Goal: Task Accomplishment & Management: Use online tool/utility

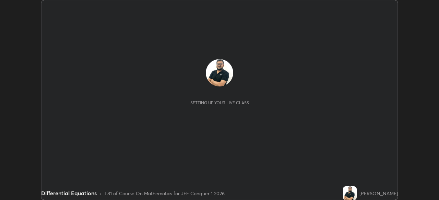
scroll to position [200, 438]
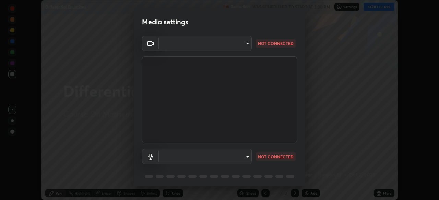
type input "d5d1096bb91751ddbc4e14a102c0e37309a205399cb77019be1f1076424a97fc"
type input "communications"
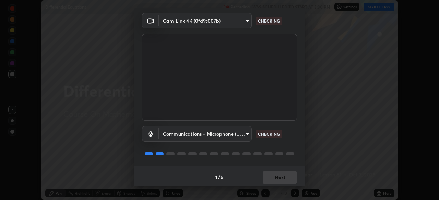
scroll to position [24, 0]
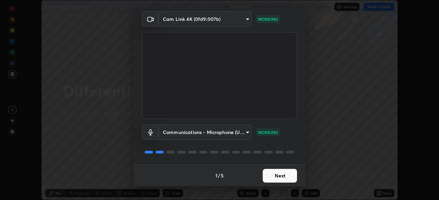
click at [279, 176] on button "Next" at bounding box center [280, 176] width 34 height 14
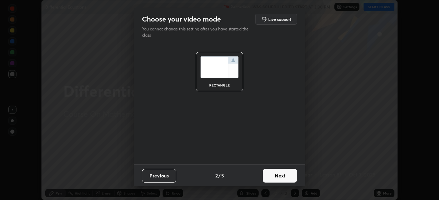
scroll to position [0, 0]
click at [279, 179] on button "Next" at bounding box center [280, 176] width 34 height 14
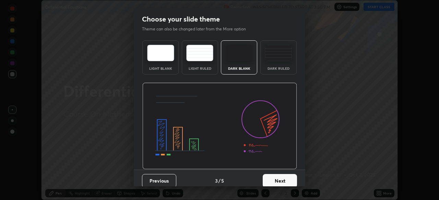
click at [279, 179] on button "Next" at bounding box center [280, 181] width 34 height 14
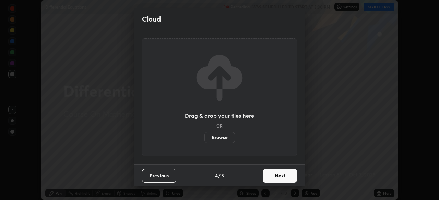
click at [283, 178] on button "Next" at bounding box center [280, 176] width 34 height 14
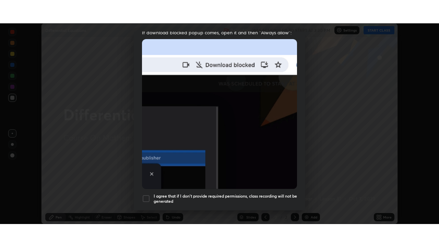
scroll to position [164, 0]
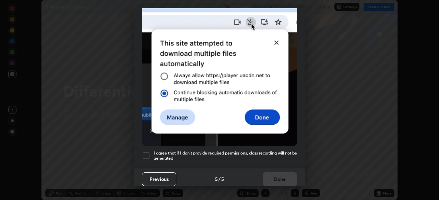
click at [145, 153] on div at bounding box center [146, 156] width 8 height 8
click at [267, 178] on button "Done" at bounding box center [280, 180] width 34 height 14
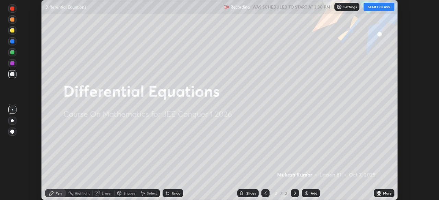
click at [387, 195] on div "More" at bounding box center [387, 193] width 9 height 3
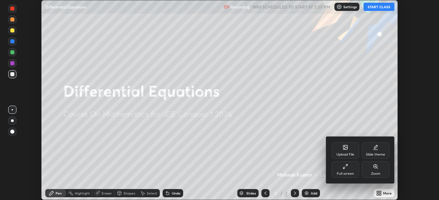
click at [347, 173] on div "Full screen" at bounding box center [345, 173] width 17 height 3
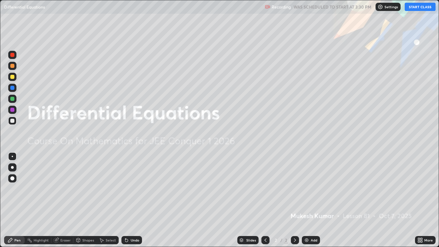
scroll to position [247, 439]
click at [308, 200] on img at bounding box center [306, 239] width 5 height 5
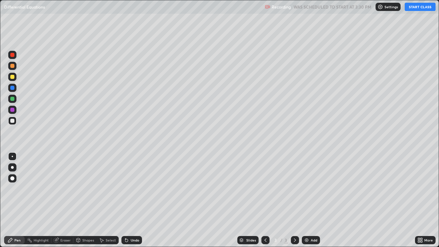
click at [13, 55] on div at bounding box center [12, 55] width 4 height 4
click at [414, 8] on button "START CLASS" at bounding box center [419, 7] width 31 height 8
click at [13, 121] on div at bounding box center [12, 121] width 4 height 4
click at [13, 99] on div at bounding box center [12, 99] width 4 height 4
click at [12, 120] on div at bounding box center [12, 121] width 4 height 4
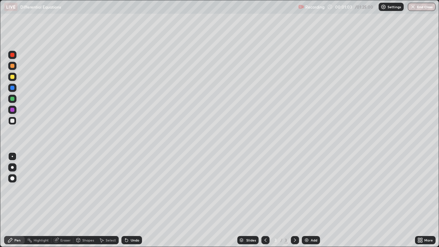
click at [131, 200] on div "Undo" at bounding box center [135, 239] width 9 height 3
click at [132, 200] on div "Undo" at bounding box center [135, 239] width 9 height 3
click at [15, 99] on div at bounding box center [12, 99] width 8 height 8
click at [310, 200] on div "Add" at bounding box center [313, 239] width 7 height 3
click at [136, 200] on div "Undo" at bounding box center [135, 239] width 9 height 3
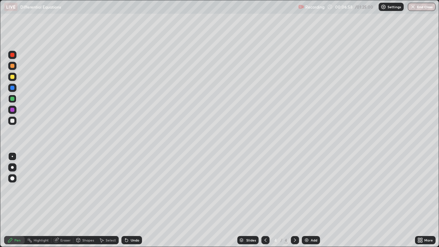
click at [13, 109] on div at bounding box center [12, 110] width 4 height 4
click at [12, 120] on div at bounding box center [12, 121] width 4 height 4
click at [14, 100] on div at bounding box center [12, 99] width 4 height 4
click at [293, 200] on icon at bounding box center [294, 239] width 5 height 5
click at [315, 200] on div "Add" at bounding box center [311, 240] width 18 height 8
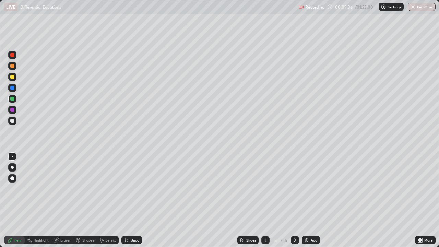
click at [13, 55] on div at bounding box center [12, 55] width 4 height 4
click at [12, 77] on div at bounding box center [12, 77] width 4 height 4
click at [84, 200] on div "Shapes" at bounding box center [88, 239] width 12 height 3
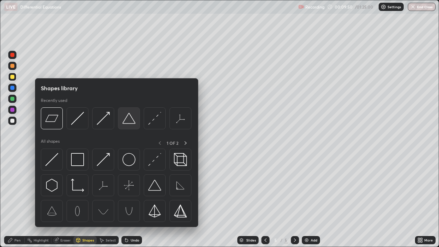
click at [128, 122] on img at bounding box center [128, 118] width 13 height 13
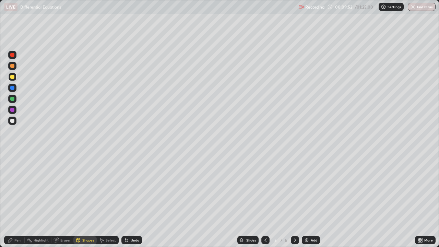
click at [19, 200] on div "Pen" at bounding box center [17, 239] width 6 height 3
click at [15, 121] on div at bounding box center [12, 121] width 8 height 8
click at [16, 55] on div at bounding box center [12, 55] width 8 height 8
click at [292, 200] on div at bounding box center [295, 240] width 8 height 14
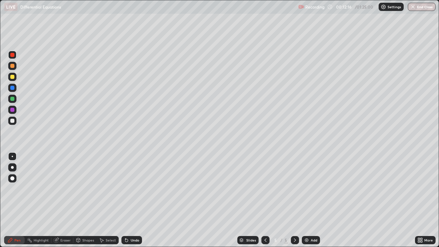
click at [292, 200] on div at bounding box center [295, 240] width 8 height 14
click at [13, 119] on div at bounding box center [12, 121] width 4 height 4
click at [313, 200] on div "Add" at bounding box center [313, 239] width 7 height 3
click at [12, 54] on div at bounding box center [12, 55] width 4 height 4
click at [13, 121] on div at bounding box center [12, 121] width 4 height 4
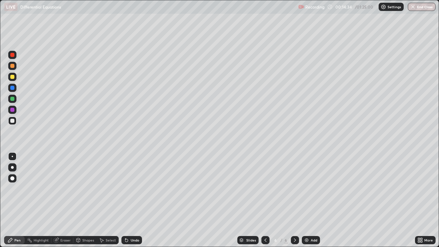
click at [265, 200] on icon at bounding box center [265, 239] width 5 height 5
click at [294, 200] on icon at bounding box center [294, 239] width 5 height 5
click at [13, 99] on div at bounding box center [12, 99] width 4 height 4
click at [13, 120] on div at bounding box center [12, 121] width 4 height 4
click at [136, 200] on div "Undo" at bounding box center [135, 239] width 9 height 3
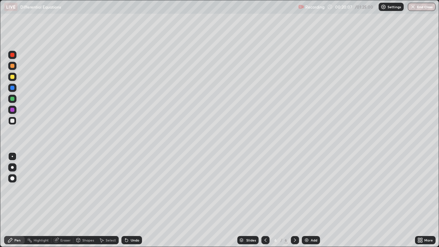
click at [137, 200] on div "Undo" at bounding box center [135, 239] width 9 height 3
click at [131, 200] on div "Undo" at bounding box center [135, 239] width 9 height 3
click at [132, 200] on div "Undo" at bounding box center [135, 239] width 9 height 3
click at [135, 200] on div "Undo" at bounding box center [135, 239] width 9 height 3
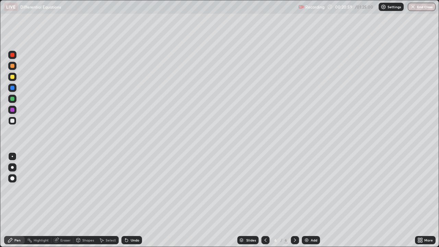
click at [135, 200] on div "Undo" at bounding box center [135, 239] width 9 height 3
click at [136, 200] on div "Undo" at bounding box center [135, 239] width 9 height 3
click at [131, 200] on div "Undo" at bounding box center [135, 239] width 9 height 3
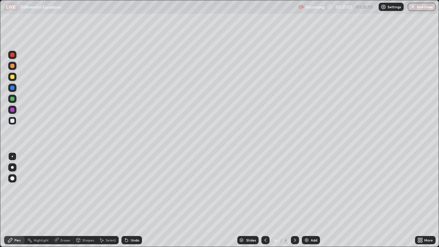
click at [133, 200] on div "Undo" at bounding box center [135, 239] width 9 height 3
click at [132, 200] on div "Undo" at bounding box center [135, 239] width 9 height 3
click at [131, 200] on div "Undo" at bounding box center [135, 239] width 9 height 3
click at [134, 200] on div "Undo" at bounding box center [135, 239] width 9 height 3
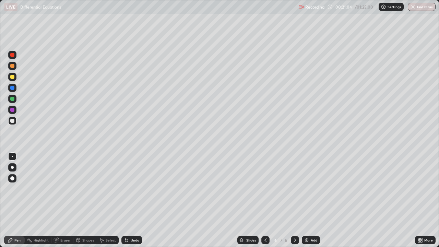
click at [133, 200] on div "Undo" at bounding box center [135, 239] width 9 height 3
click at [13, 99] on div at bounding box center [12, 99] width 4 height 4
click at [265, 200] on icon at bounding box center [265, 239] width 2 height 3
click at [265, 200] on icon at bounding box center [265, 239] width 5 height 5
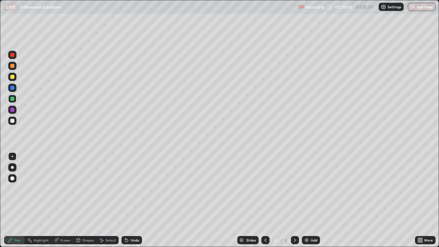
click at [265, 200] on icon at bounding box center [265, 239] width 5 height 5
click at [294, 200] on icon at bounding box center [294, 239] width 5 height 5
click at [295, 200] on icon at bounding box center [295, 239] width 2 height 3
click at [294, 200] on icon at bounding box center [294, 239] width 5 height 5
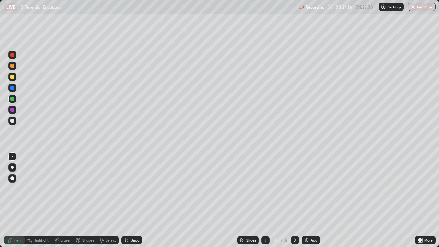
click at [294, 200] on icon at bounding box center [294, 239] width 5 height 5
click at [293, 200] on icon at bounding box center [294, 239] width 5 height 5
click at [310, 200] on div "Add" at bounding box center [313, 239] width 7 height 3
click at [12, 66] on div at bounding box center [12, 66] width 4 height 4
click at [131, 200] on div "Undo" at bounding box center [135, 239] width 9 height 3
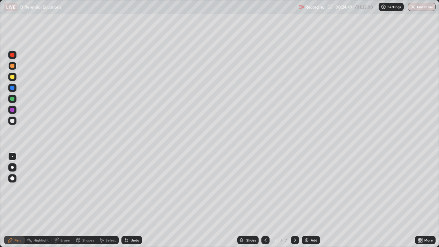
click at [131, 200] on div "Undo" at bounding box center [135, 239] width 9 height 3
click at [12, 121] on div at bounding box center [12, 121] width 4 height 4
click at [265, 200] on icon at bounding box center [265, 239] width 5 height 5
click at [294, 200] on icon at bounding box center [294, 239] width 5 height 5
click at [65, 200] on div "Eraser" at bounding box center [65, 239] width 10 height 3
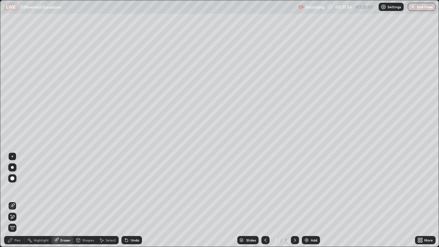
click at [16, 200] on div "Pen" at bounding box center [14, 240] width 21 height 8
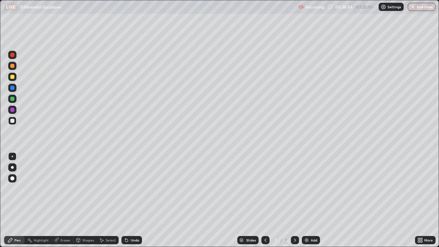
click at [14, 78] on div at bounding box center [12, 77] width 4 height 4
click at [14, 120] on div at bounding box center [12, 121] width 4 height 4
click at [315, 200] on div "Add" at bounding box center [313, 239] width 7 height 3
click at [133, 200] on div "Undo" at bounding box center [135, 239] width 9 height 3
click at [13, 53] on div at bounding box center [12, 55] width 4 height 4
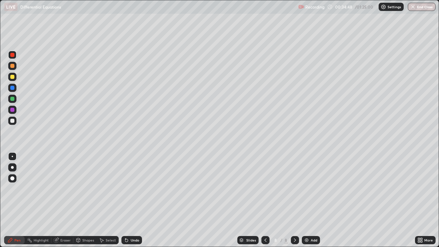
click at [14, 121] on div at bounding box center [12, 121] width 4 height 4
click at [13, 77] on div at bounding box center [12, 77] width 4 height 4
click at [309, 200] on div "Add" at bounding box center [311, 240] width 18 height 8
click at [12, 65] on div at bounding box center [12, 66] width 4 height 4
click at [15, 98] on div at bounding box center [12, 99] width 8 height 8
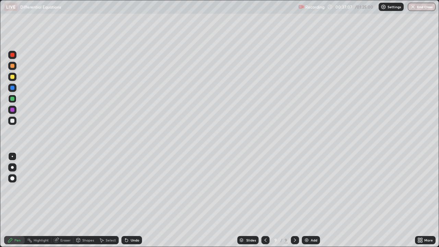
click at [13, 120] on div at bounding box center [12, 121] width 4 height 4
click at [136, 200] on div "Undo" at bounding box center [131, 240] width 21 height 8
click at [135, 200] on div "Undo" at bounding box center [135, 239] width 9 height 3
click at [134, 200] on div "Undo" at bounding box center [135, 239] width 9 height 3
click at [136, 200] on div "Undo" at bounding box center [135, 239] width 9 height 3
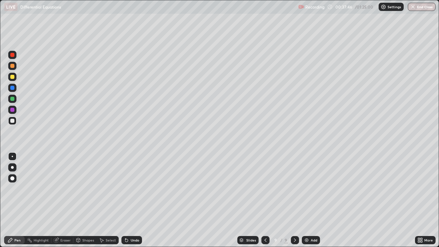
click at [134, 200] on div "Undo" at bounding box center [135, 239] width 9 height 3
click at [132, 200] on div "Undo" at bounding box center [135, 239] width 9 height 3
click at [13, 99] on div at bounding box center [12, 99] width 4 height 4
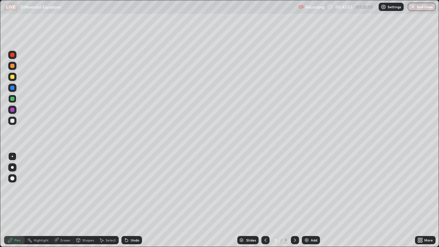
click at [294, 200] on icon at bounding box center [295, 239] width 2 height 3
click at [314, 200] on div "Add" at bounding box center [311, 240] width 18 height 8
click at [13, 76] on div at bounding box center [12, 77] width 4 height 4
click at [131, 200] on div "Undo" at bounding box center [135, 239] width 9 height 3
click at [134, 200] on div "Undo" at bounding box center [135, 239] width 9 height 3
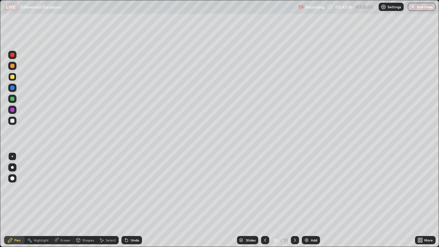
click at [12, 100] on div at bounding box center [12, 99] width 4 height 4
click at [12, 121] on div at bounding box center [12, 121] width 4 height 4
click at [132, 200] on div "Undo" at bounding box center [135, 239] width 9 height 3
click at [131, 200] on div "Undo" at bounding box center [135, 239] width 9 height 3
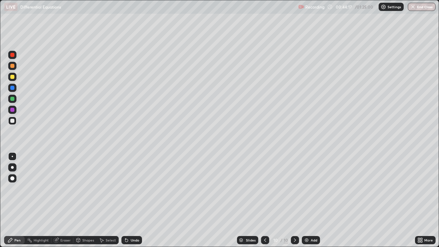
click at [132, 200] on div "Undo" at bounding box center [135, 239] width 9 height 3
click at [133, 200] on div "Undo" at bounding box center [135, 239] width 9 height 3
click at [131, 200] on div "Undo" at bounding box center [135, 239] width 9 height 3
click at [132, 200] on div "Undo" at bounding box center [135, 239] width 9 height 3
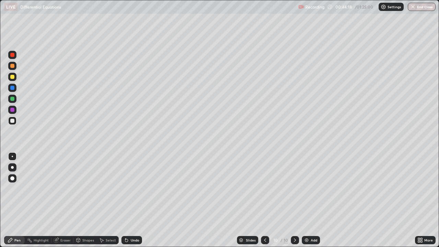
click at [132, 200] on div "Undo" at bounding box center [135, 239] width 9 height 3
click at [133, 200] on div "Undo" at bounding box center [135, 239] width 9 height 3
click at [132, 200] on div "Undo" at bounding box center [135, 239] width 9 height 3
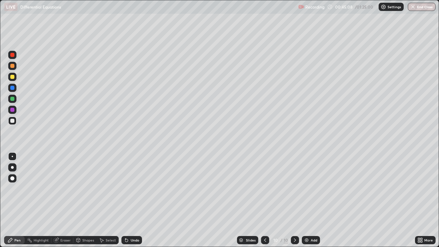
click at [132, 200] on div "Undo" at bounding box center [135, 239] width 9 height 3
click at [131, 200] on div "Undo" at bounding box center [135, 239] width 9 height 3
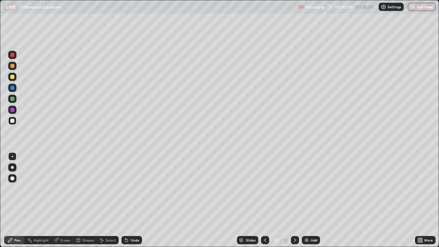
click at [131, 200] on div "Undo" at bounding box center [135, 239] width 9 height 3
click at [132, 200] on div "Undo" at bounding box center [135, 239] width 9 height 3
click at [12, 98] on div at bounding box center [12, 99] width 4 height 4
click at [13, 121] on div at bounding box center [12, 121] width 4 height 4
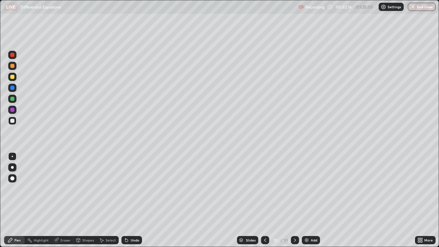
click at [135, 200] on div "Undo" at bounding box center [135, 239] width 9 height 3
click at [313, 200] on div "Add" at bounding box center [313, 239] width 7 height 3
click at [13, 56] on div at bounding box center [12, 55] width 4 height 4
click at [15, 121] on div at bounding box center [12, 121] width 8 height 8
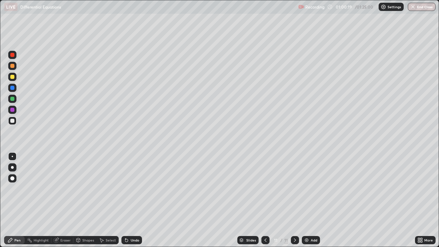
click at [15, 99] on div at bounding box center [12, 99] width 8 height 8
click at [15, 121] on div at bounding box center [12, 121] width 8 height 8
click at [132, 200] on div "Undo" at bounding box center [135, 239] width 9 height 3
click at [135, 200] on div "Undo" at bounding box center [135, 239] width 9 height 3
click at [131, 200] on div "Undo" at bounding box center [135, 239] width 9 height 3
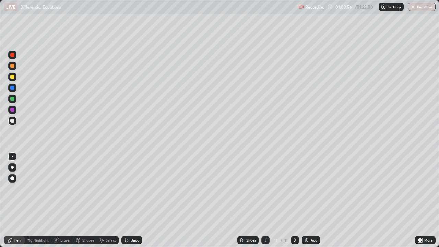
click at [131, 200] on div "Undo" at bounding box center [135, 239] width 9 height 3
click at [65, 200] on div "Eraser" at bounding box center [65, 239] width 10 height 3
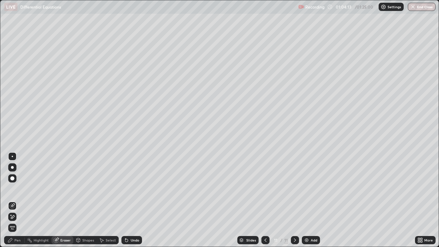
click at [19, 200] on div "Pen" at bounding box center [17, 239] width 6 height 3
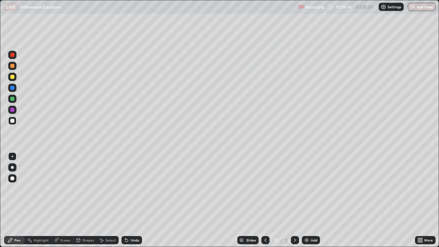
click at [64, 200] on div "Eraser" at bounding box center [65, 239] width 10 height 3
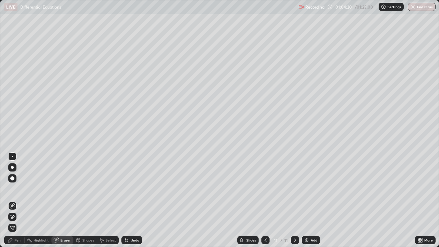
click at [17, 200] on div "Pen" at bounding box center [17, 239] width 6 height 3
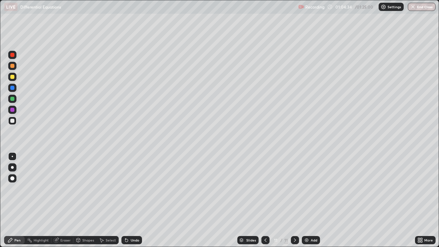
click at [294, 200] on icon at bounding box center [294, 239] width 5 height 5
click at [312, 200] on div "Add" at bounding box center [313, 239] width 7 height 3
click at [134, 200] on div "Undo" at bounding box center [135, 239] width 9 height 3
click at [135, 200] on div "Undo" at bounding box center [135, 239] width 9 height 3
click at [135, 200] on div "Undo" at bounding box center [131, 240] width 21 height 8
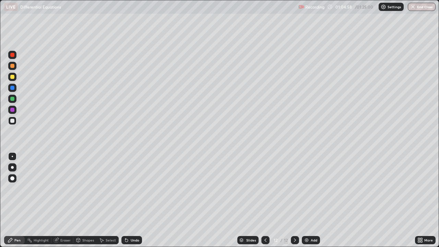
click at [296, 200] on icon at bounding box center [294, 239] width 5 height 5
click at [261, 200] on div at bounding box center [265, 240] width 8 height 8
click at [294, 200] on icon at bounding box center [294, 239] width 5 height 5
click at [266, 200] on icon at bounding box center [265, 239] width 5 height 5
click at [294, 200] on icon at bounding box center [294, 239] width 5 height 5
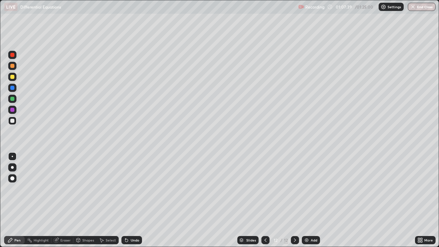
click at [133, 200] on div "Undo" at bounding box center [135, 239] width 9 height 3
click at [135, 200] on div "Undo" at bounding box center [135, 239] width 9 height 3
click at [13, 100] on div at bounding box center [12, 99] width 4 height 4
click at [12, 121] on div at bounding box center [12, 121] width 4 height 4
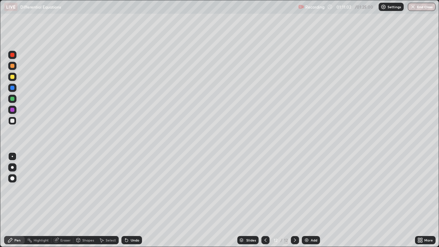
click at [13, 98] on div at bounding box center [12, 99] width 4 height 4
click at [312, 200] on div "Add" at bounding box center [313, 239] width 7 height 3
click at [12, 56] on div at bounding box center [12, 55] width 4 height 4
click at [14, 76] on div at bounding box center [12, 77] width 4 height 4
click at [13, 121] on div at bounding box center [12, 121] width 4 height 4
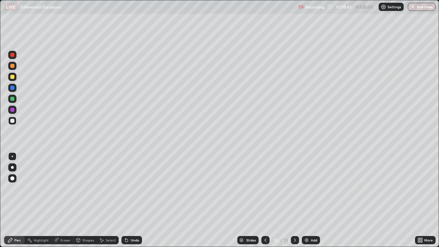
click at [308, 200] on img at bounding box center [306, 239] width 5 height 5
click at [12, 55] on div at bounding box center [12, 55] width 4 height 4
click at [14, 76] on div at bounding box center [12, 77] width 4 height 4
click at [134, 200] on div "Undo" at bounding box center [135, 239] width 9 height 3
click at [133, 200] on div "Undo" at bounding box center [135, 239] width 9 height 3
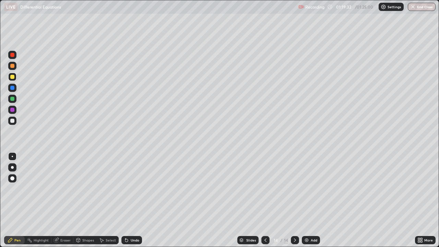
click at [133, 200] on div "Undo" at bounding box center [135, 239] width 9 height 3
click at [131, 200] on div "Undo" at bounding box center [135, 239] width 9 height 3
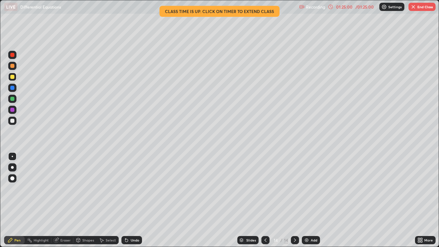
click at [64, 200] on div "Eraser" at bounding box center [65, 239] width 10 height 3
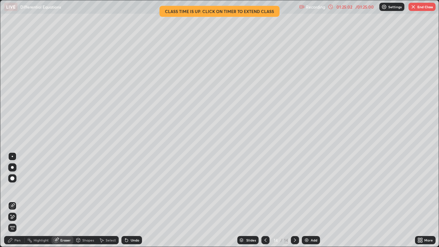
click at [18, 200] on div "Pen" at bounding box center [17, 239] width 6 height 3
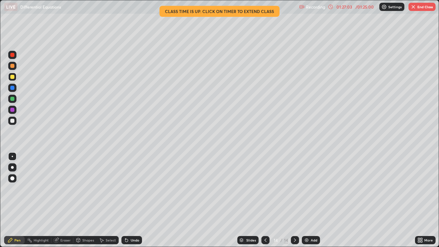
click at [14, 121] on div at bounding box center [12, 121] width 4 height 4
click at [422, 8] on button "End Class" at bounding box center [421, 7] width 27 height 8
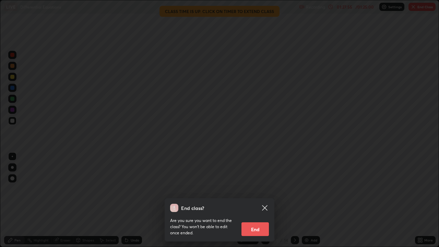
click at [248, 200] on button "End" at bounding box center [254, 229] width 27 height 14
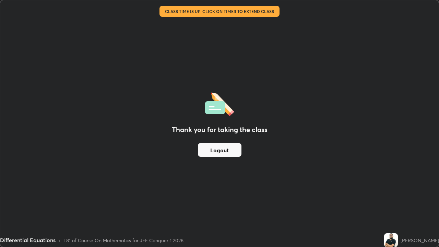
click at [219, 153] on button "Logout" at bounding box center [220, 150] width 44 height 14
